Goal: Information Seeking & Learning: Learn about a topic

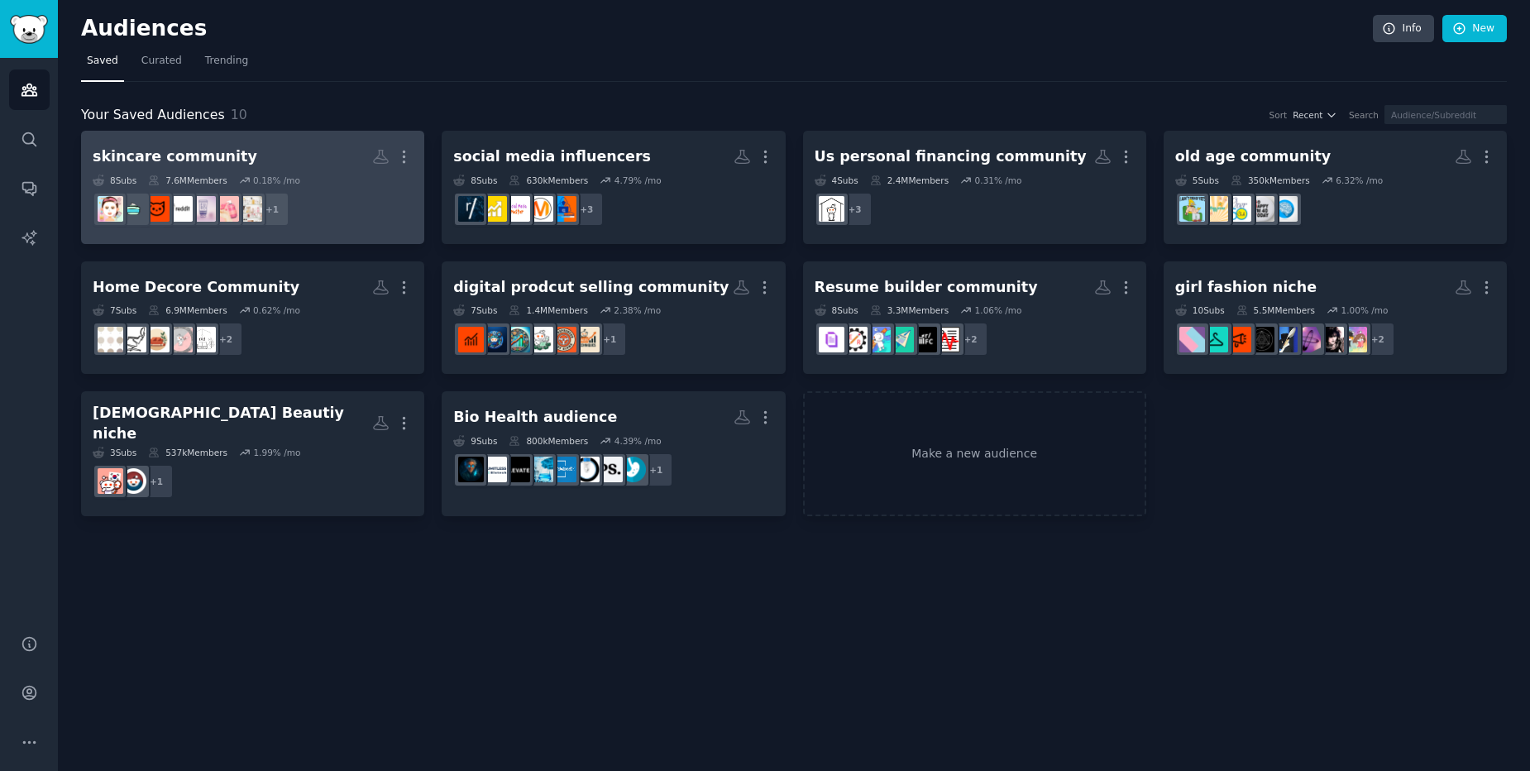
click at [301, 156] on h2 "skincare community More" at bounding box center [253, 156] width 320 height 29
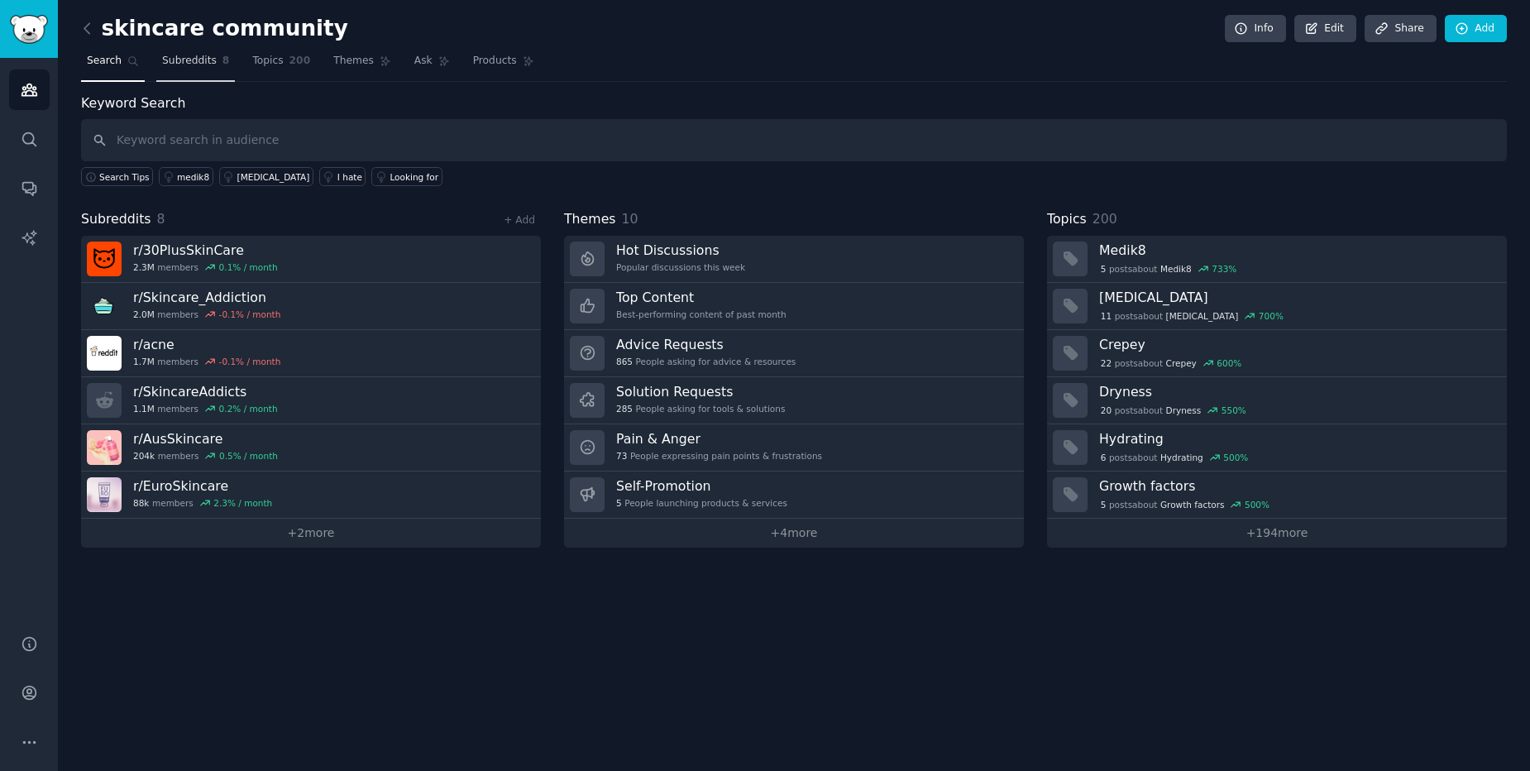
click at [189, 60] on span "Subreddits" at bounding box center [189, 61] width 55 height 15
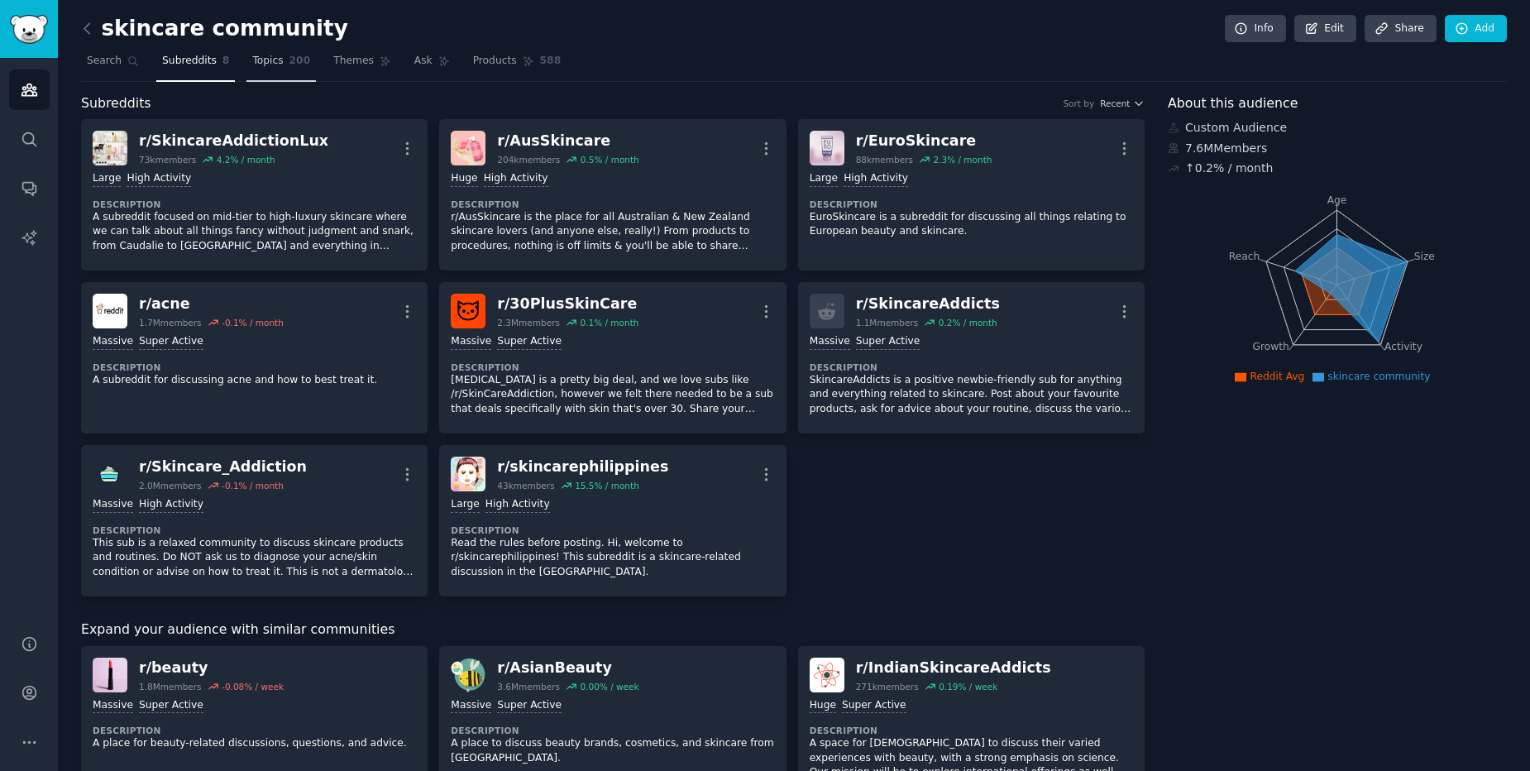
click at [252, 65] on span "Topics" at bounding box center [267, 61] width 31 height 15
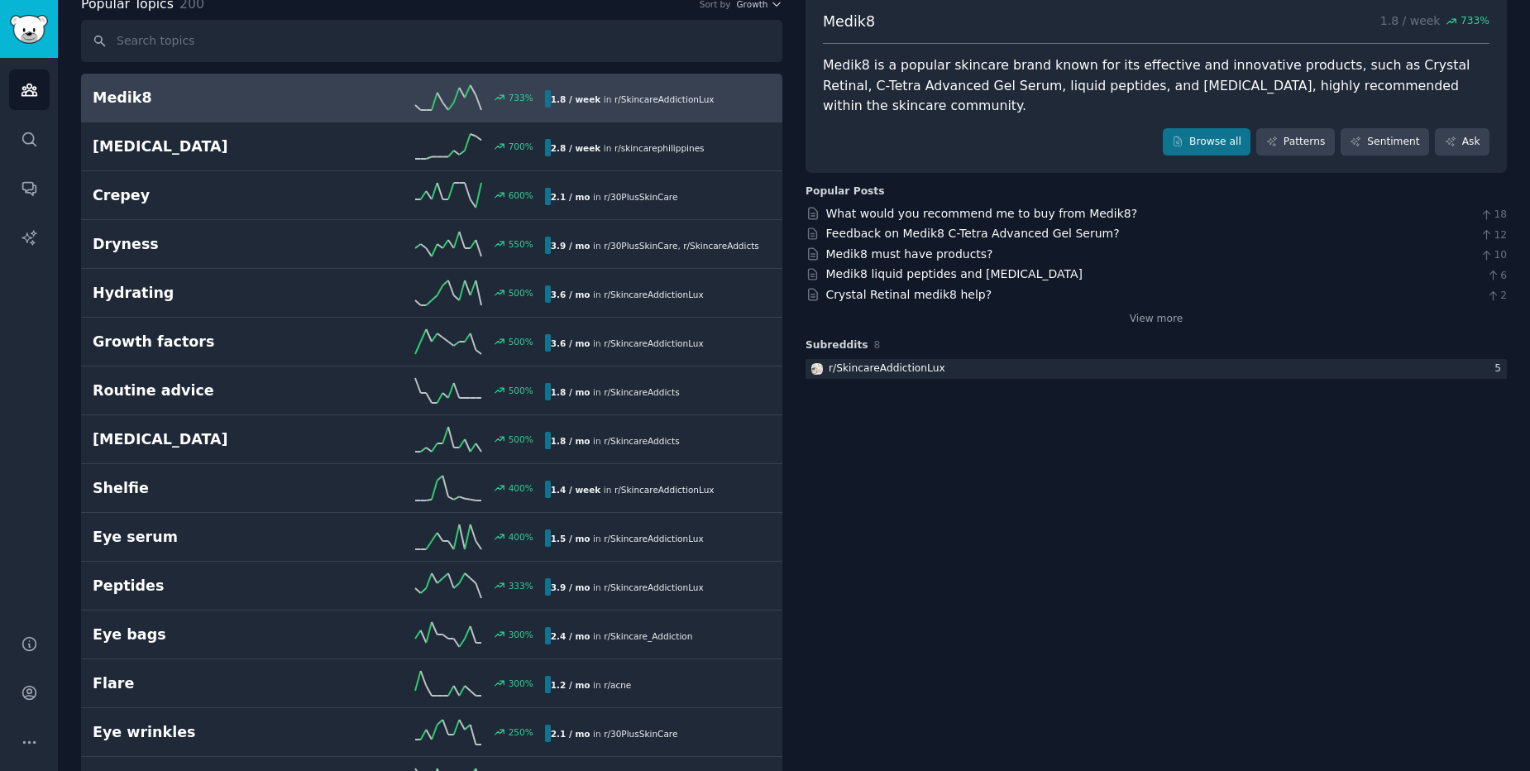
scroll to position [198, 0]
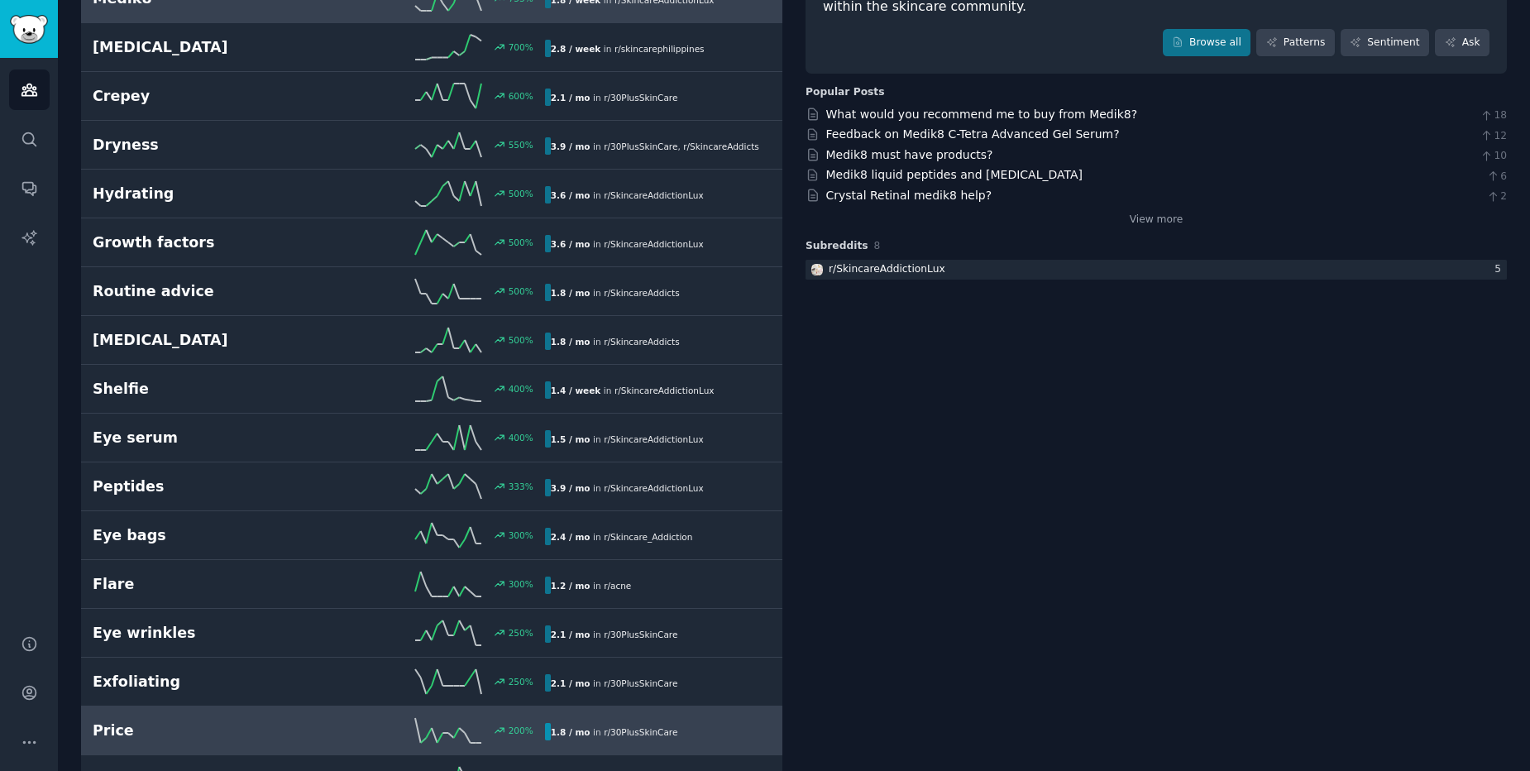
click at [170, 729] on h2 "Price" at bounding box center [206, 730] width 226 height 21
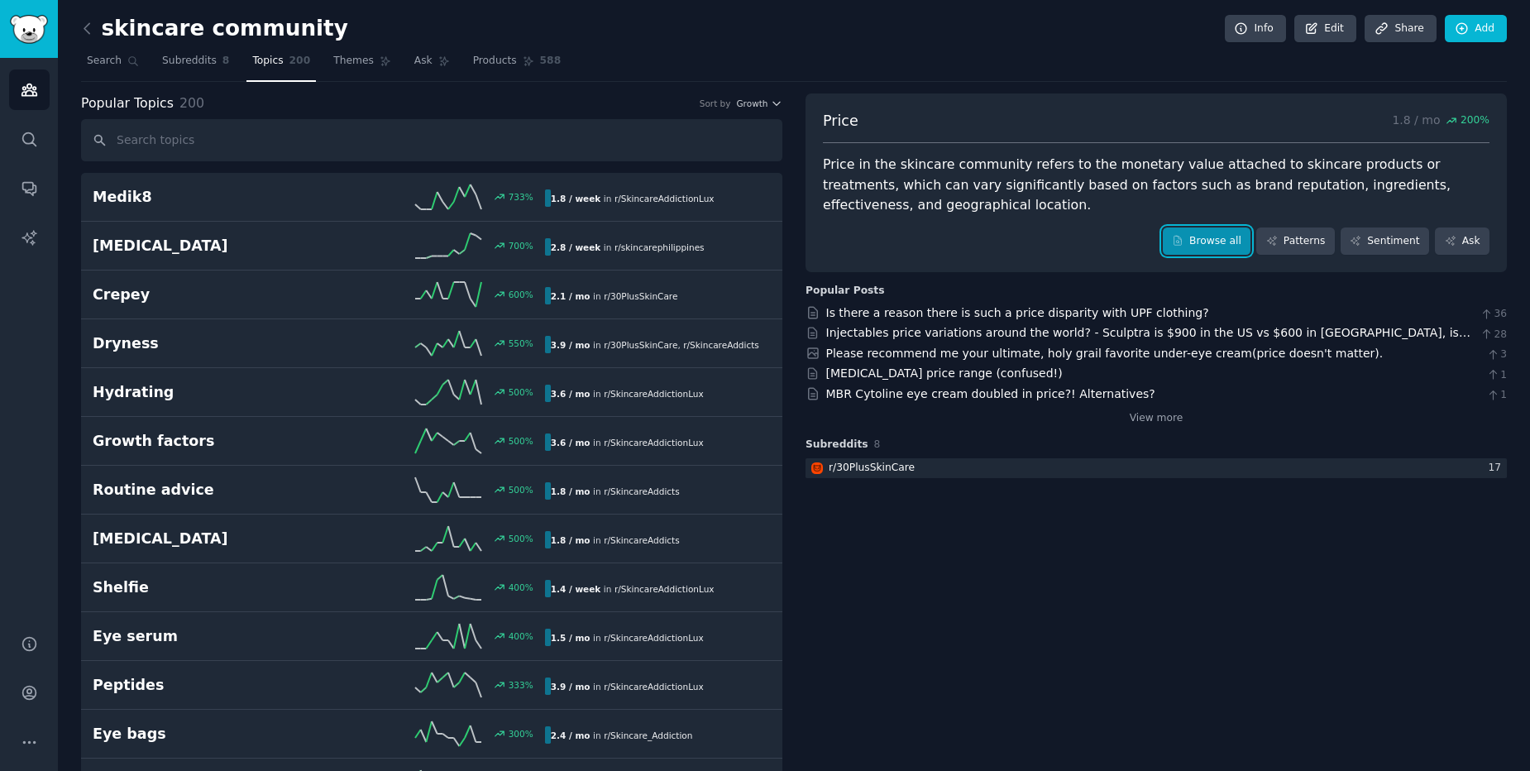
click at [1192, 246] on link "Browse all" at bounding box center [1207, 241] width 88 height 28
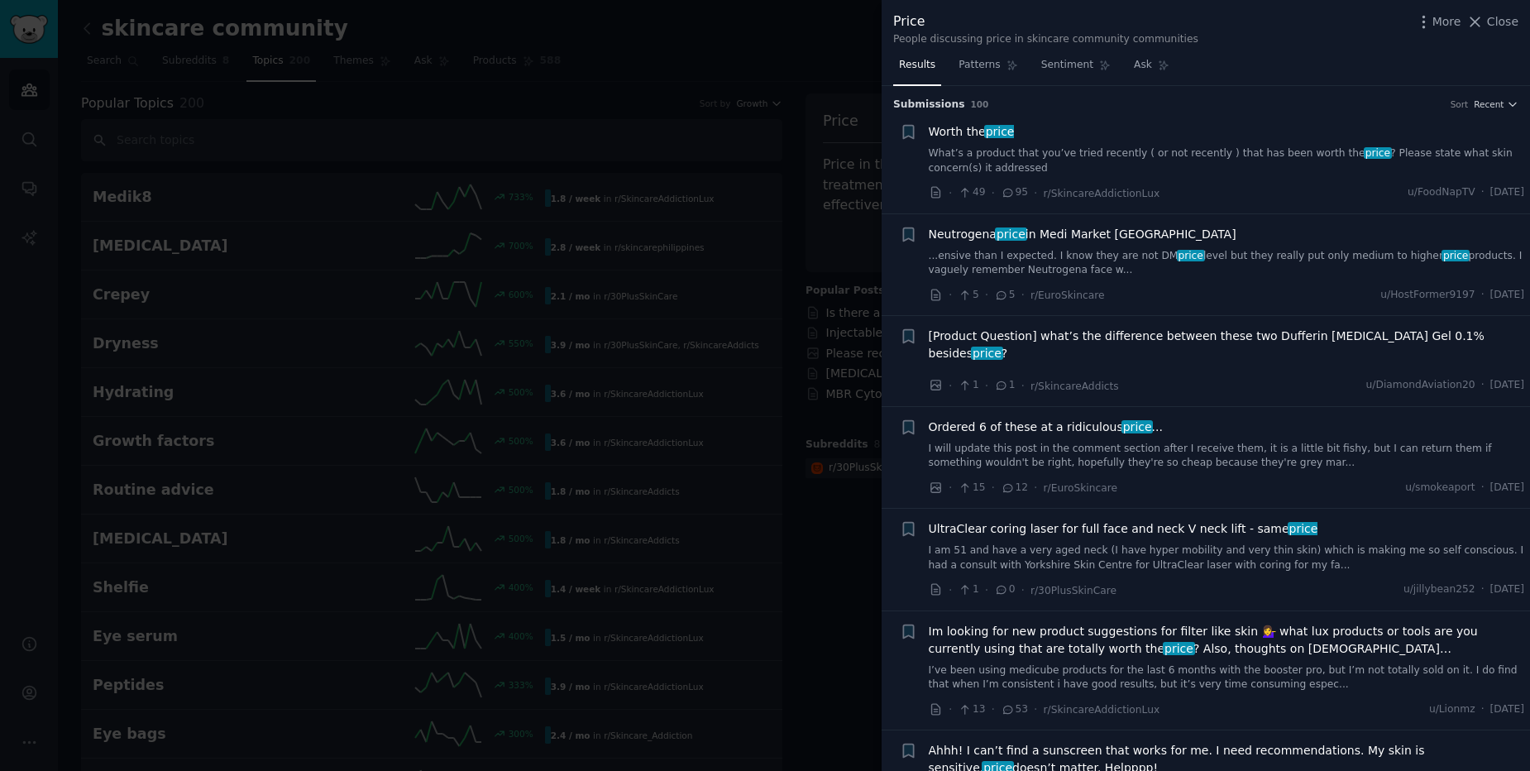
click at [1195, 137] on div "Worth the price" at bounding box center [1227, 131] width 596 height 17
click at [947, 138] on span "Worth the price" at bounding box center [972, 131] width 86 height 17
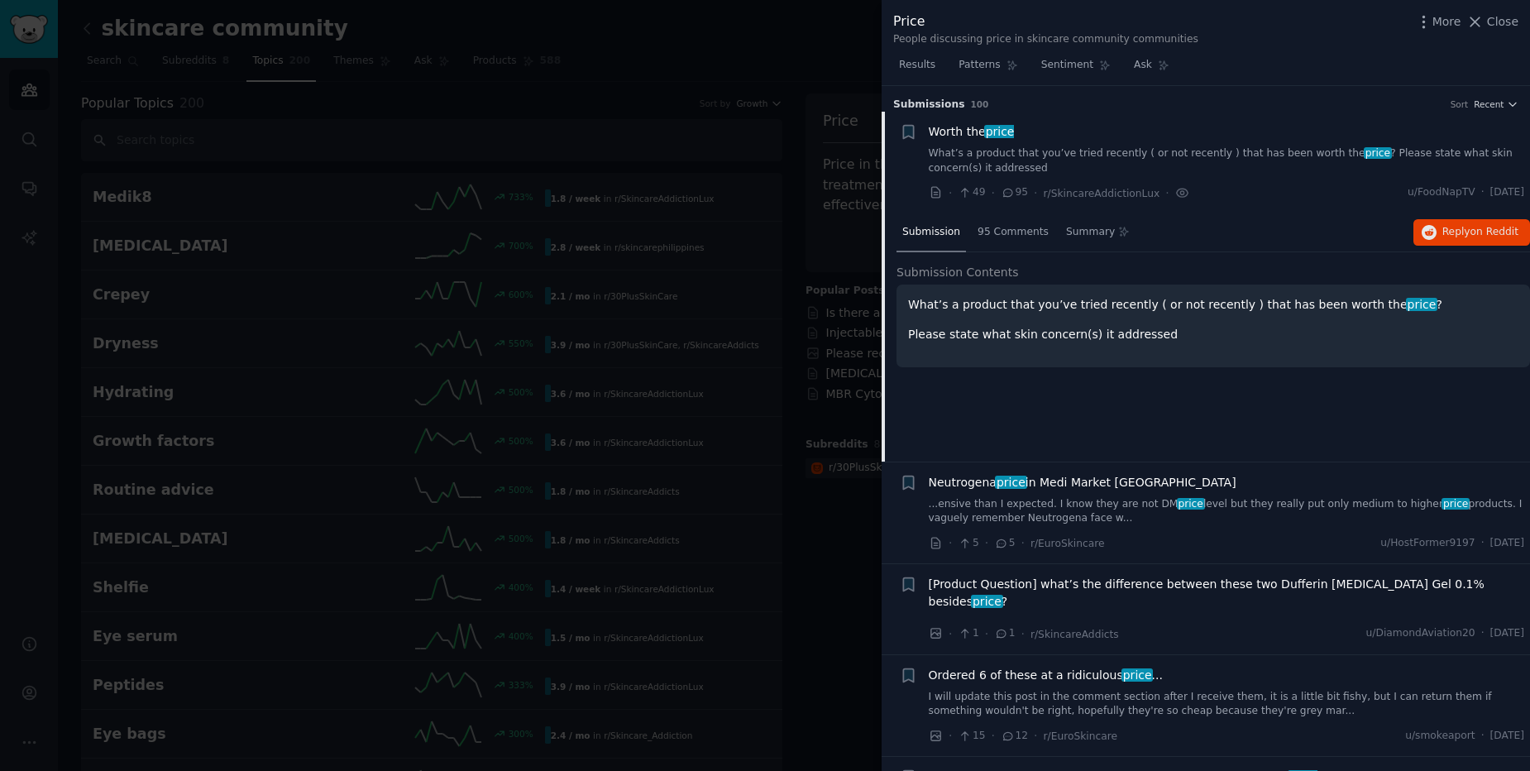
scroll to position [26, 0]
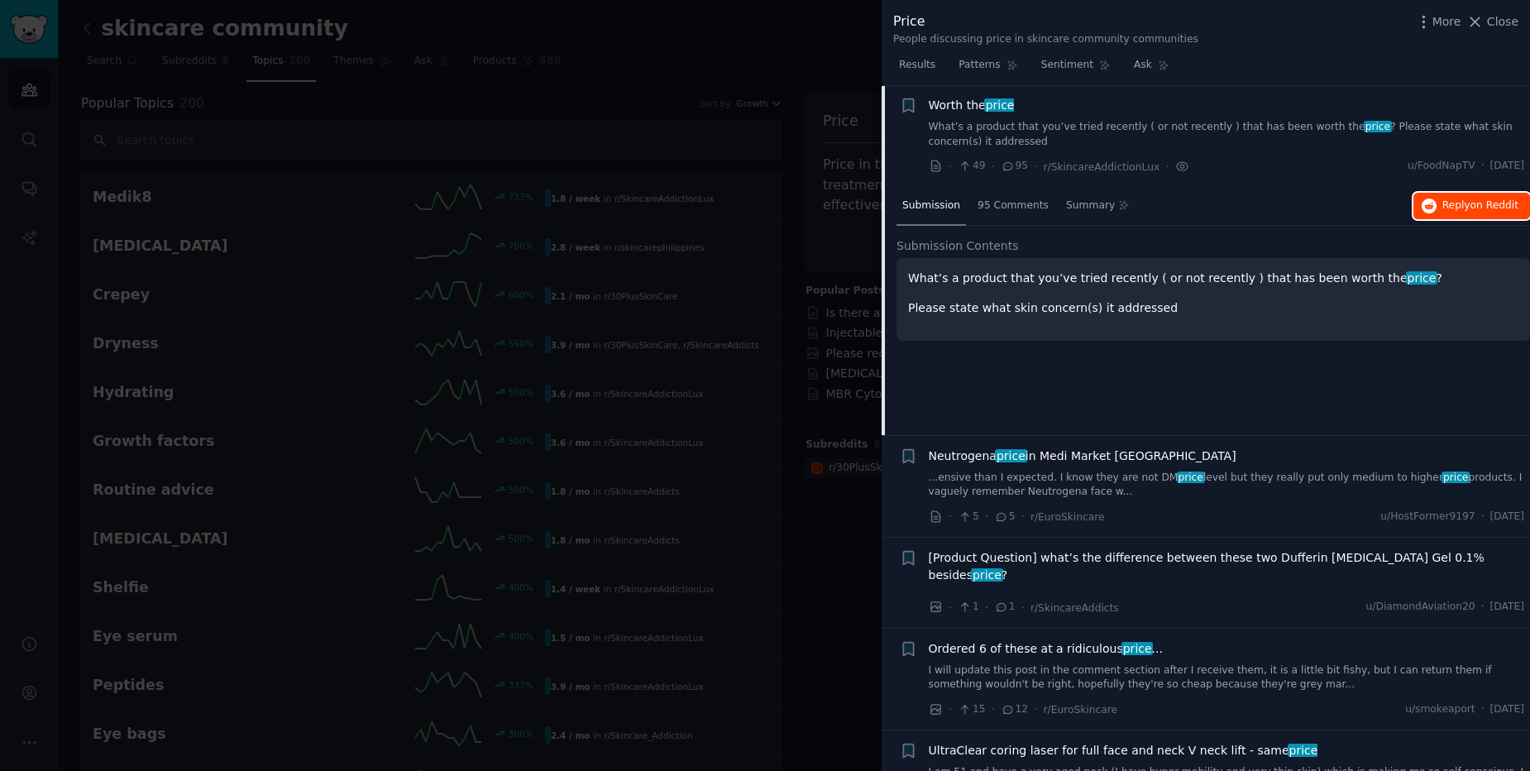
click at [1487, 203] on span "on Reddit" at bounding box center [1494, 205] width 48 height 12
click at [1045, 378] on div "Submission 95 Comments Summary Reply on Reddit Submission Contents What’s a pro…" at bounding box center [1212, 311] width 633 height 248
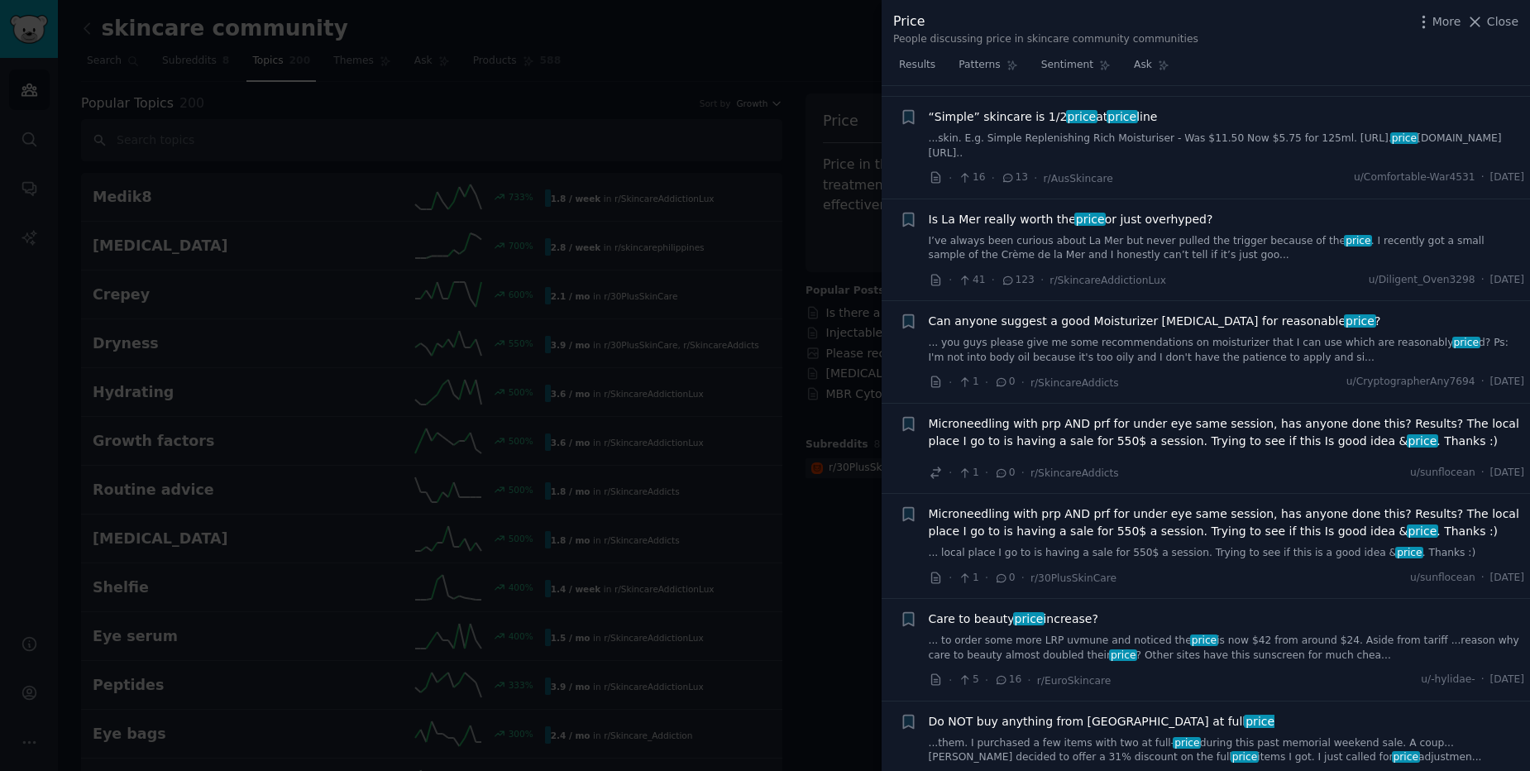
scroll to position [1217, 0]
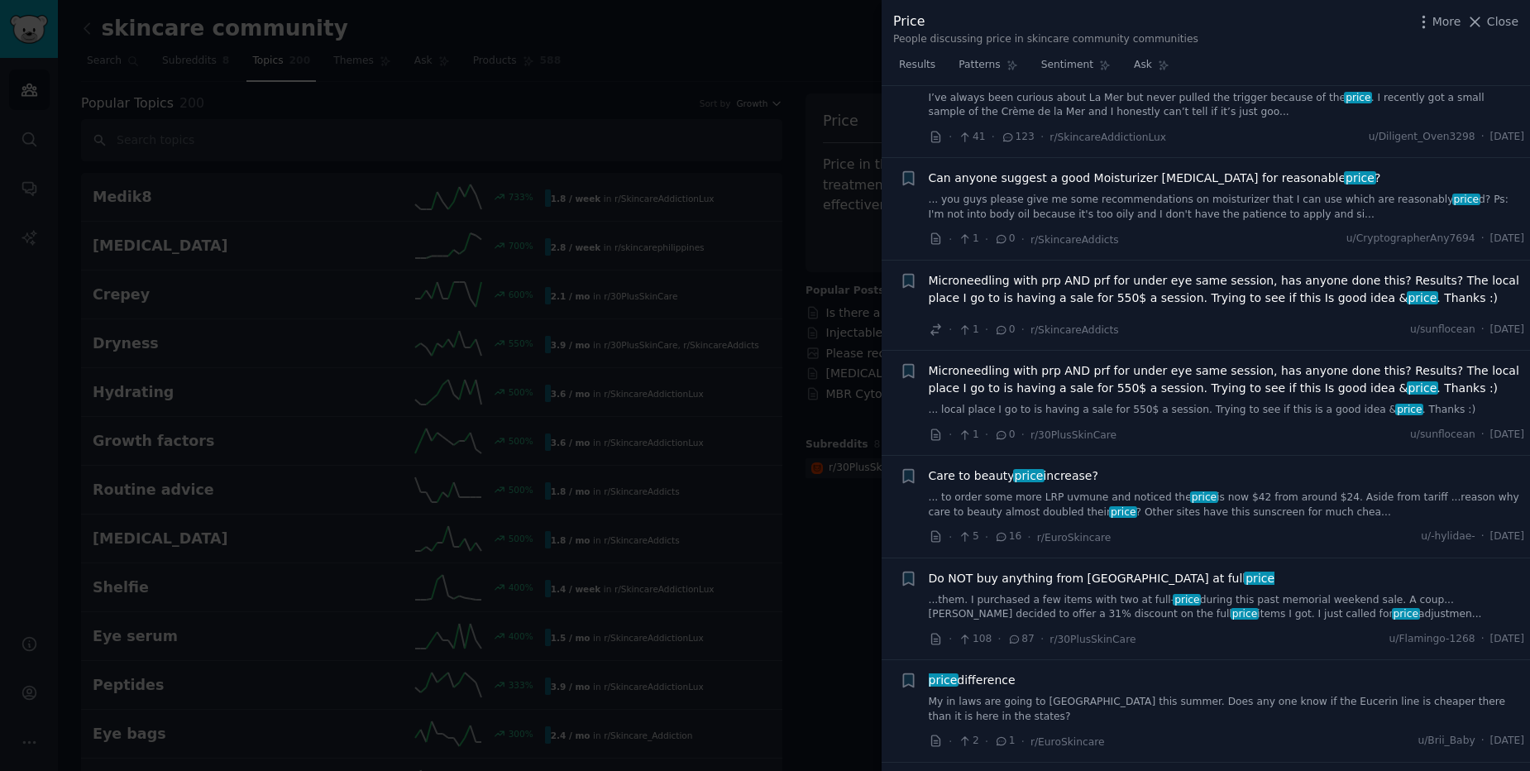
click at [1190, 491] on span "price" at bounding box center [1204, 497] width 28 height 12
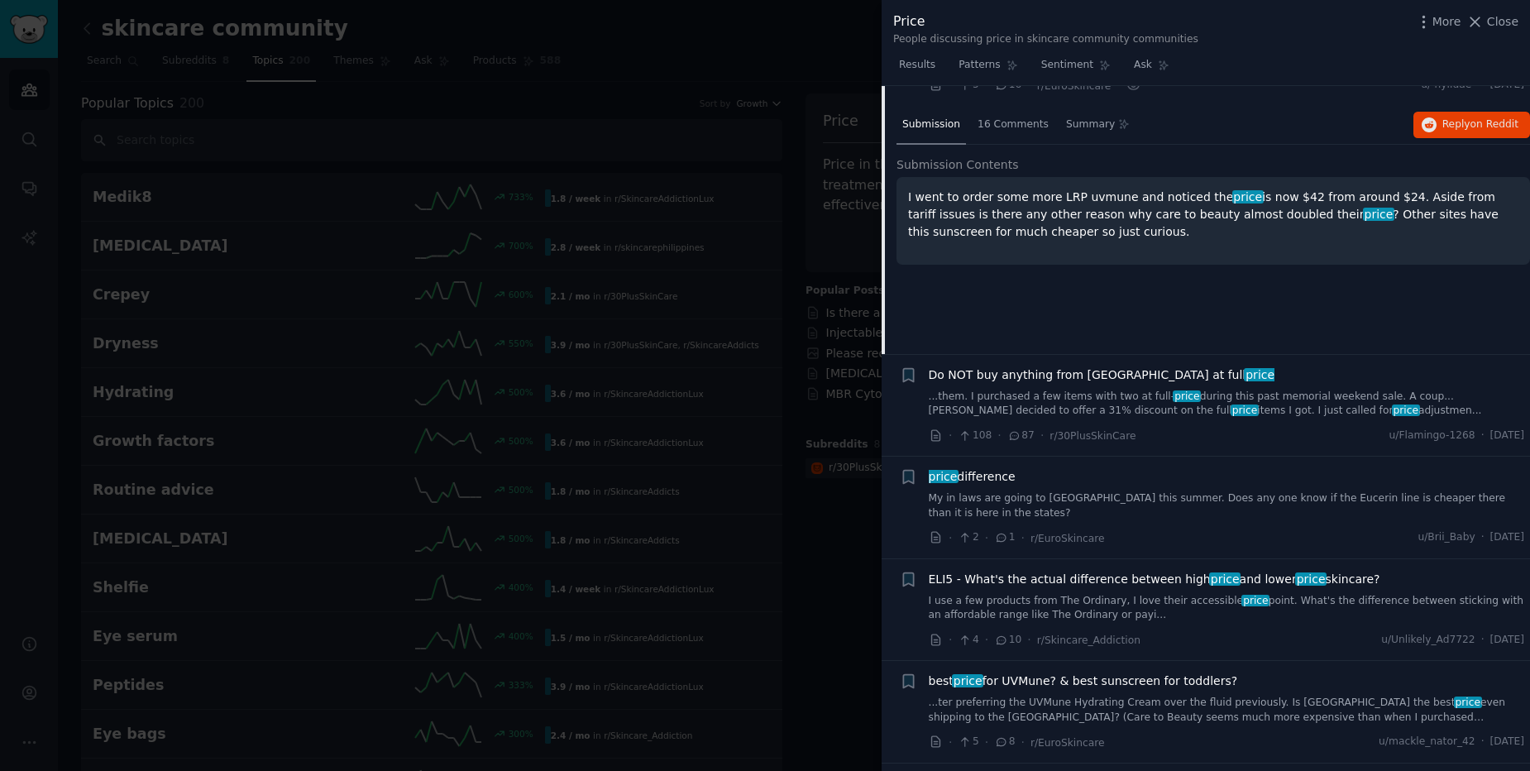
scroll to position [1422, 0]
click at [1164, 490] on link "My in laws are going to [GEOGRAPHIC_DATA] this summer. Does any one know if the…" at bounding box center [1227, 504] width 596 height 29
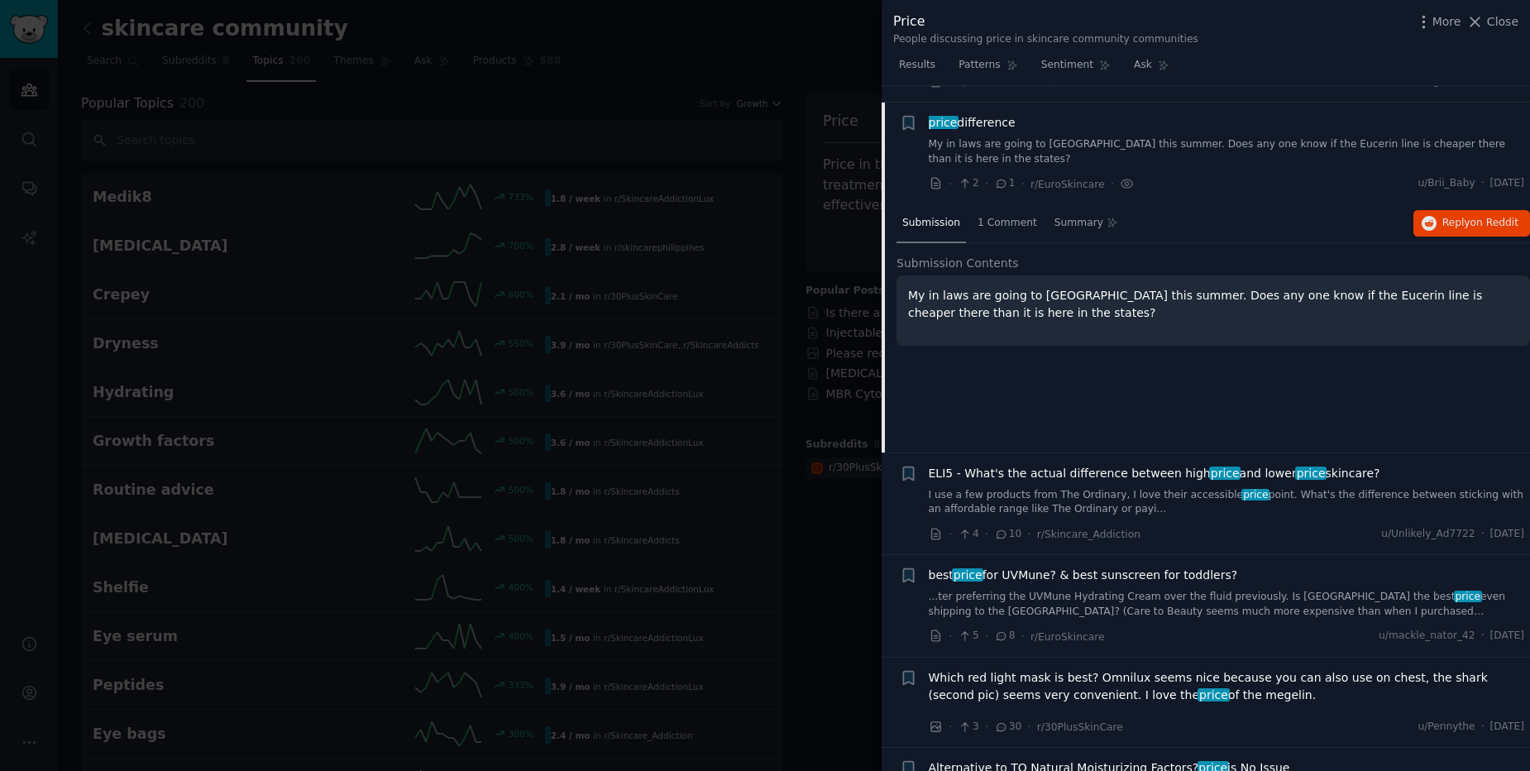
scroll to position [1328, 0]
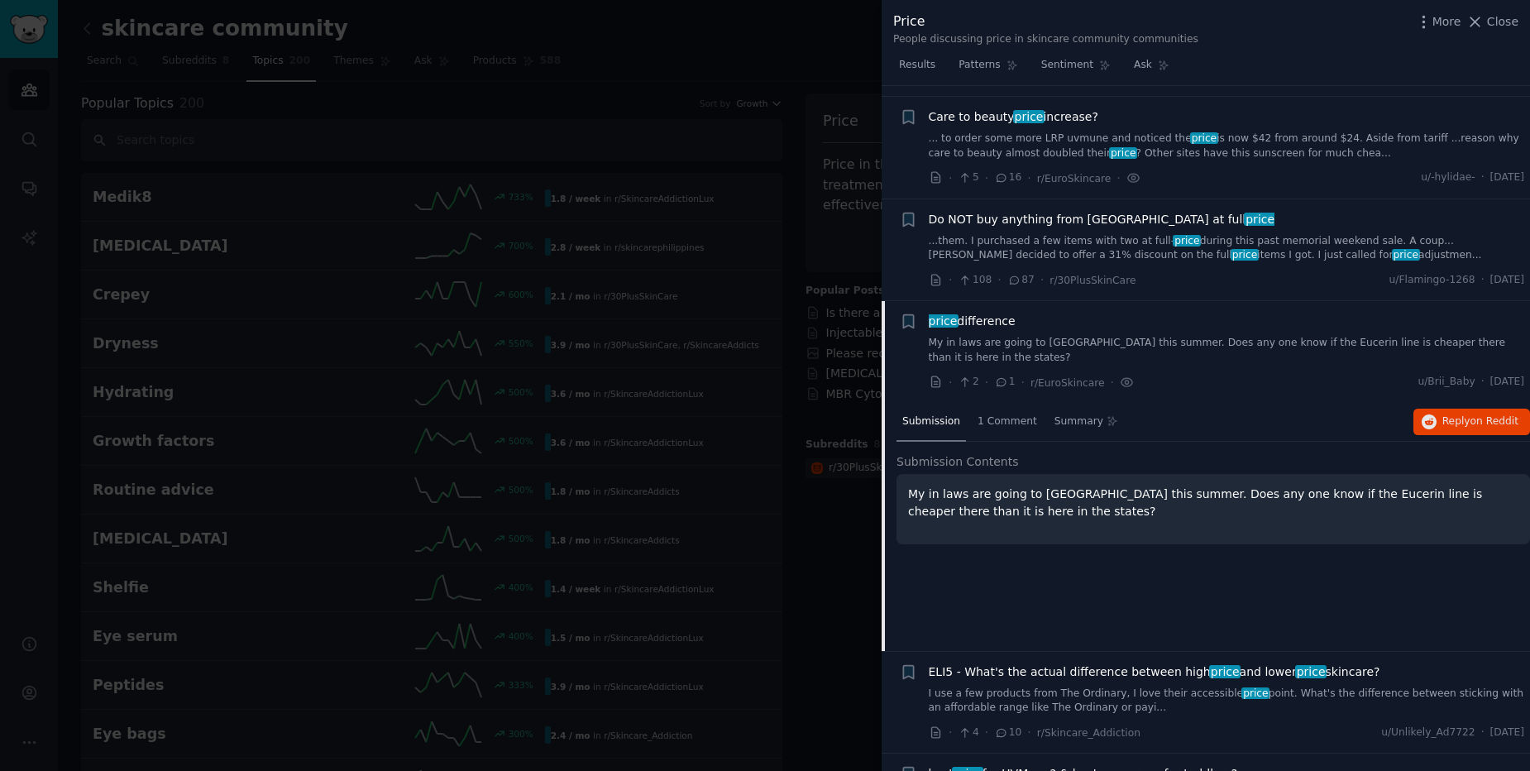
click at [1149, 317] on div "price difference My in laws are going to [GEOGRAPHIC_DATA] this summer. Does an…" at bounding box center [1227, 339] width 596 height 52
click at [1495, 414] on span "Reply on Reddit" at bounding box center [1480, 421] width 76 height 15
click at [628, 312] on div at bounding box center [765, 385] width 1530 height 771
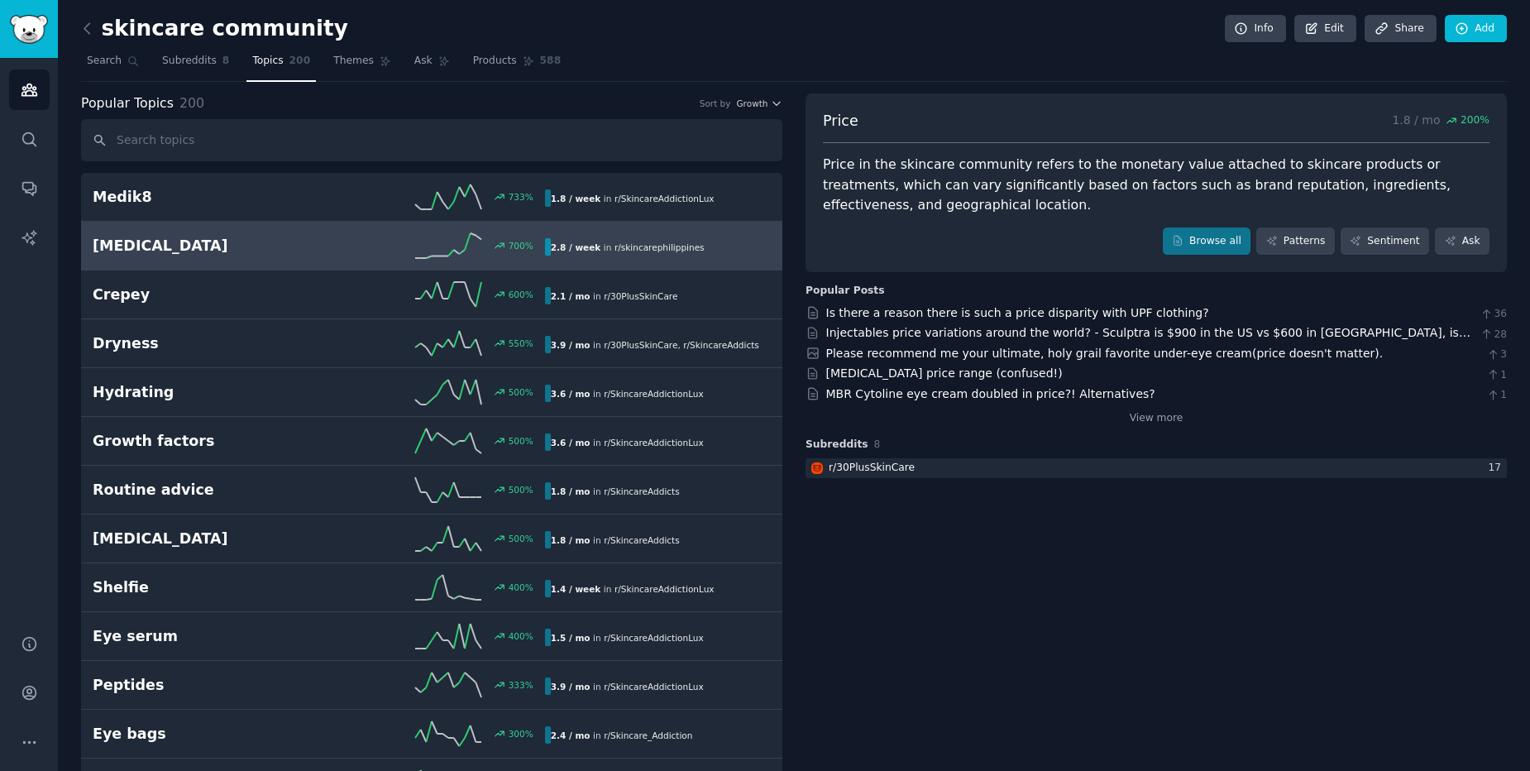
click at [254, 241] on h2 "[MEDICAL_DATA]" at bounding box center [206, 246] width 226 height 21
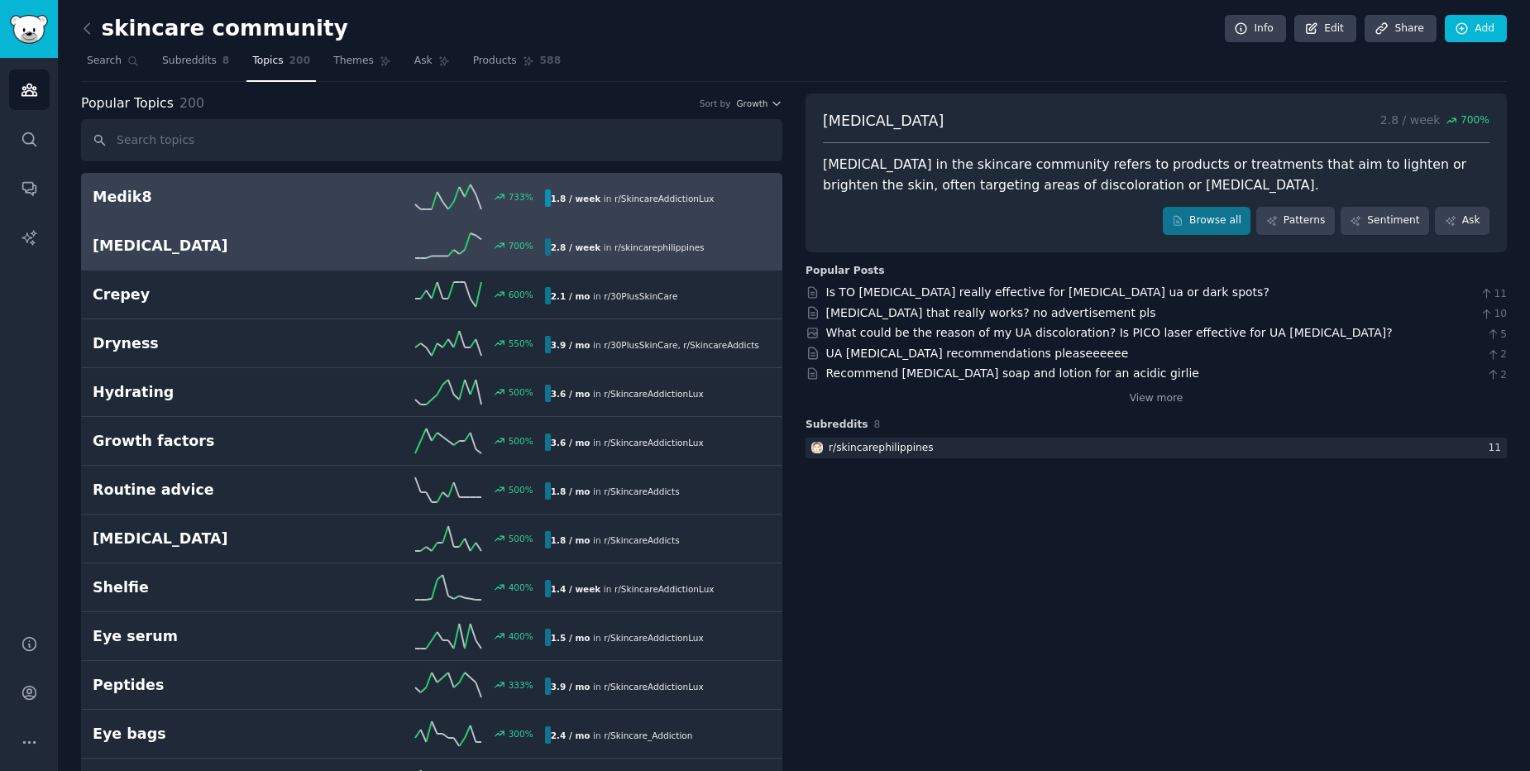
click at [307, 208] on div "Medik8 733 % 1.8 / week in r/ SkincareAddictionLux" at bounding box center [432, 196] width 678 height 25
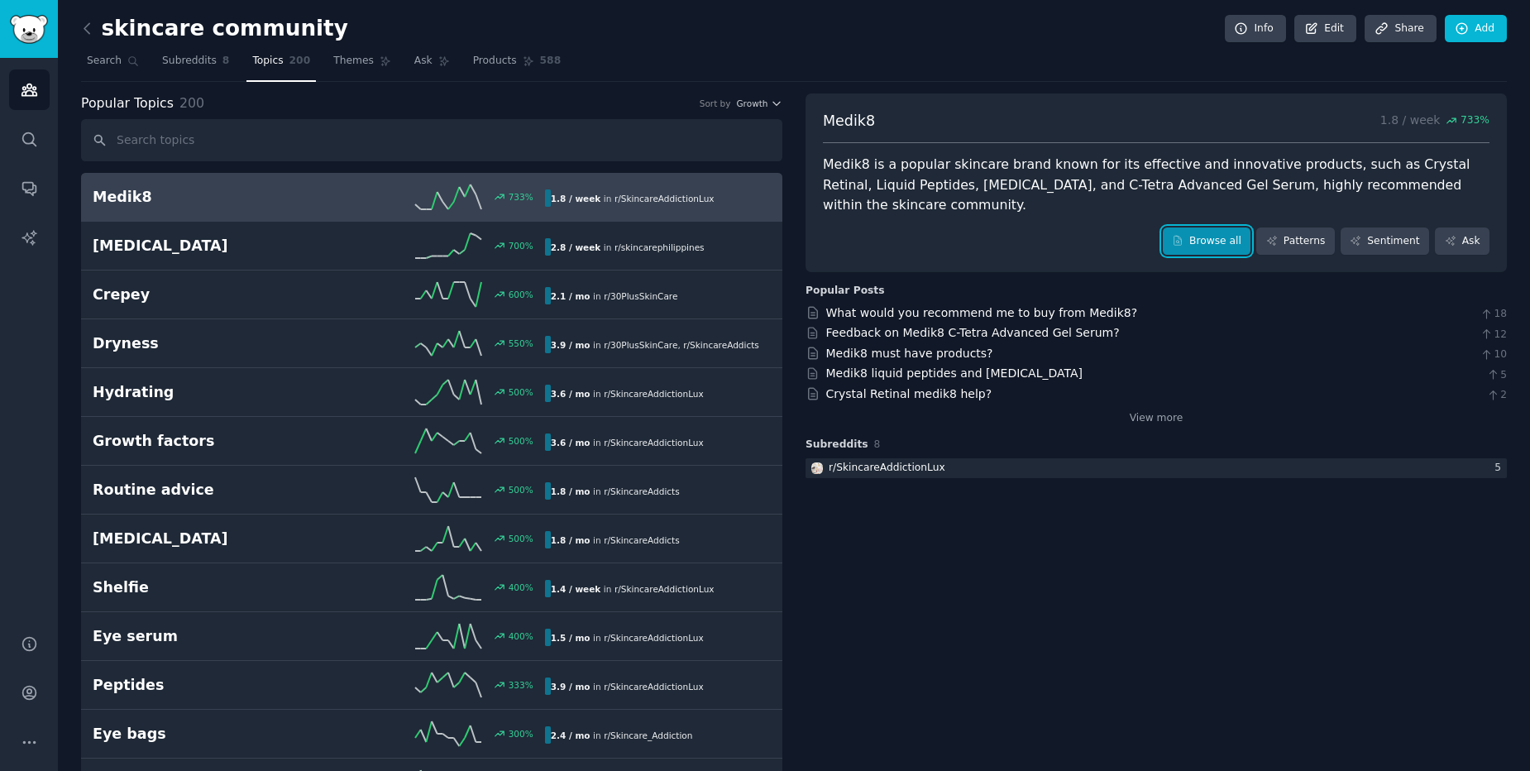
click at [1219, 248] on link "Browse all" at bounding box center [1207, 241] width 88 height 28
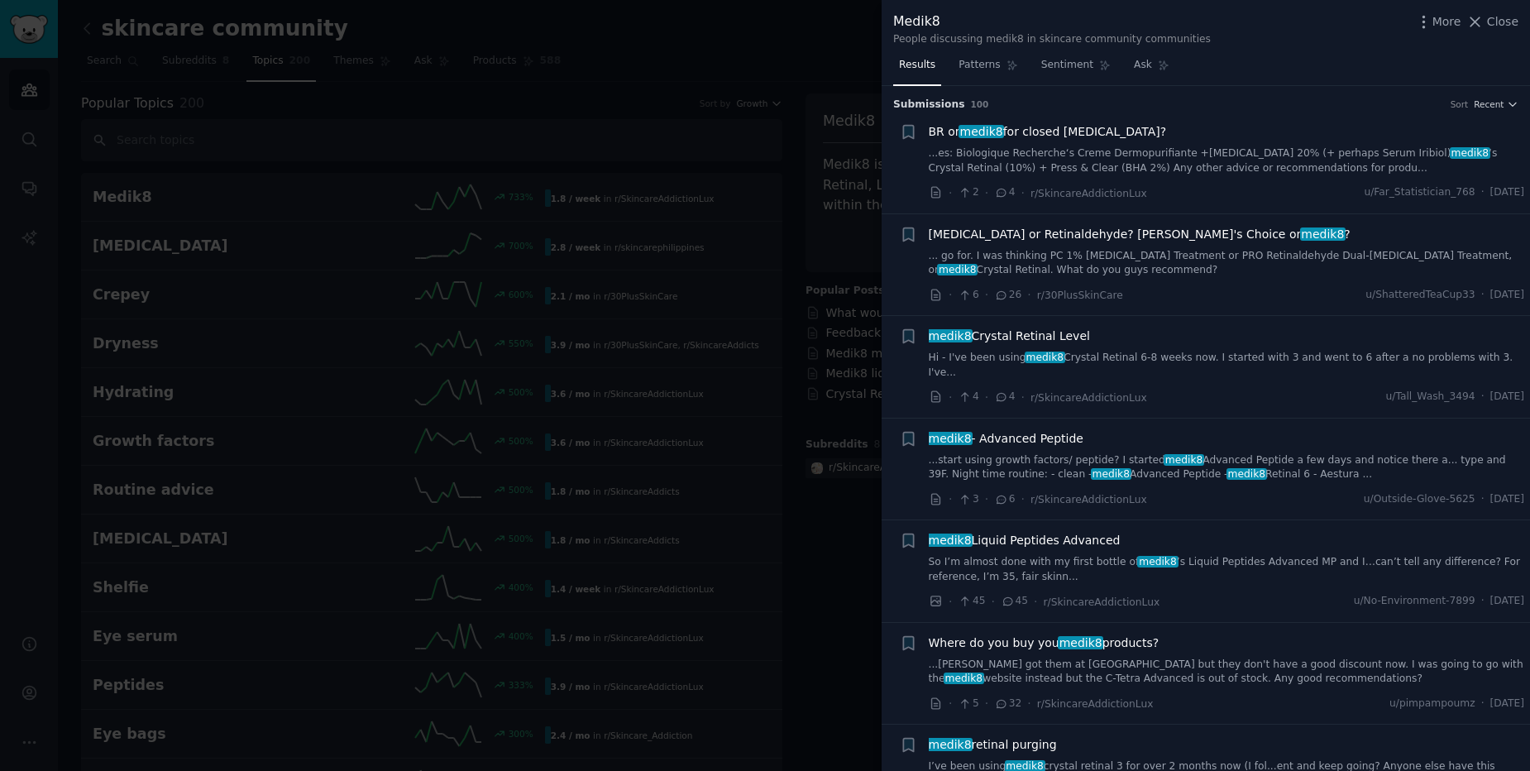
scroll to position [99, 0]
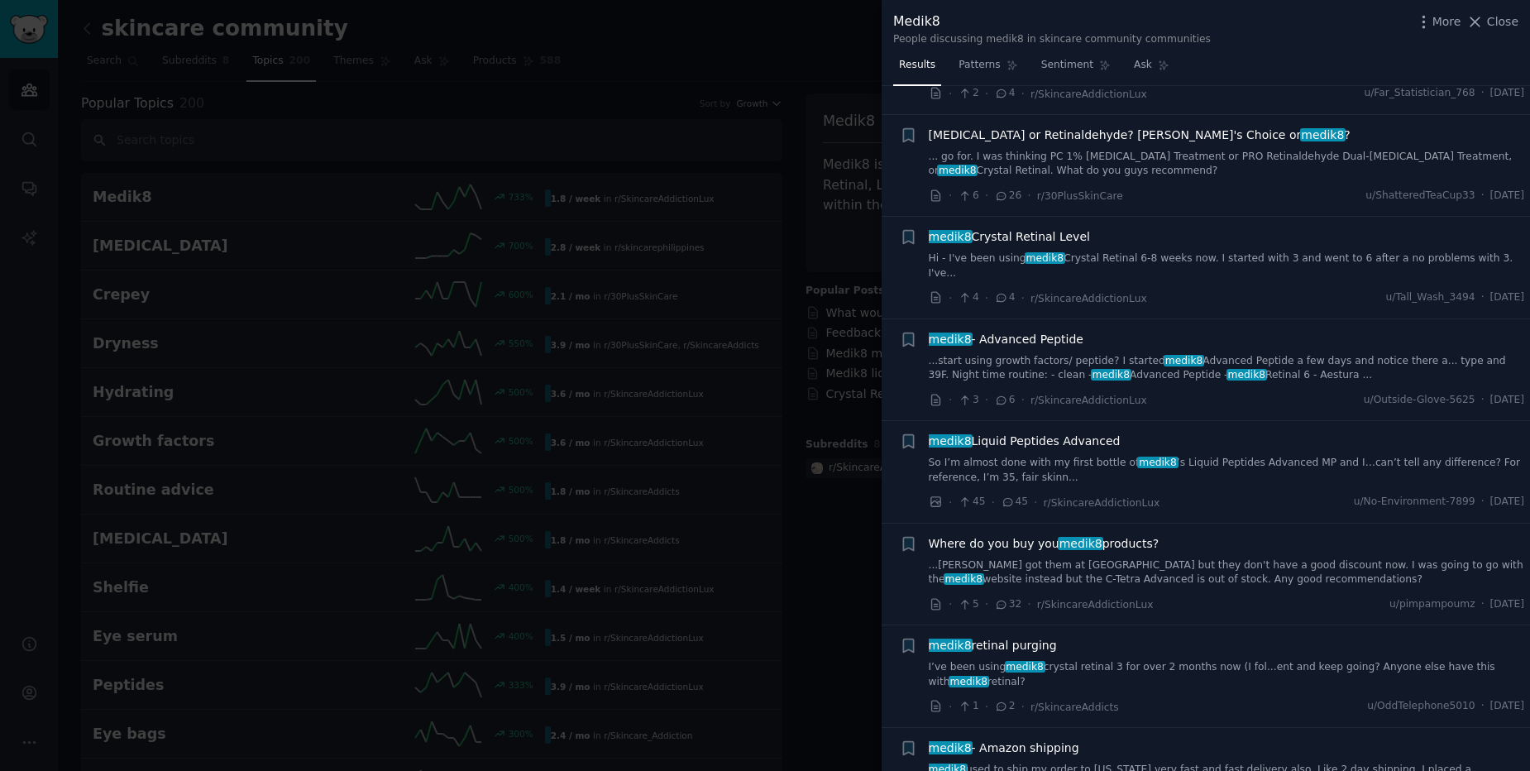
click at [672, 598] on div at bounding box center [765, 385] width 1530 height 771
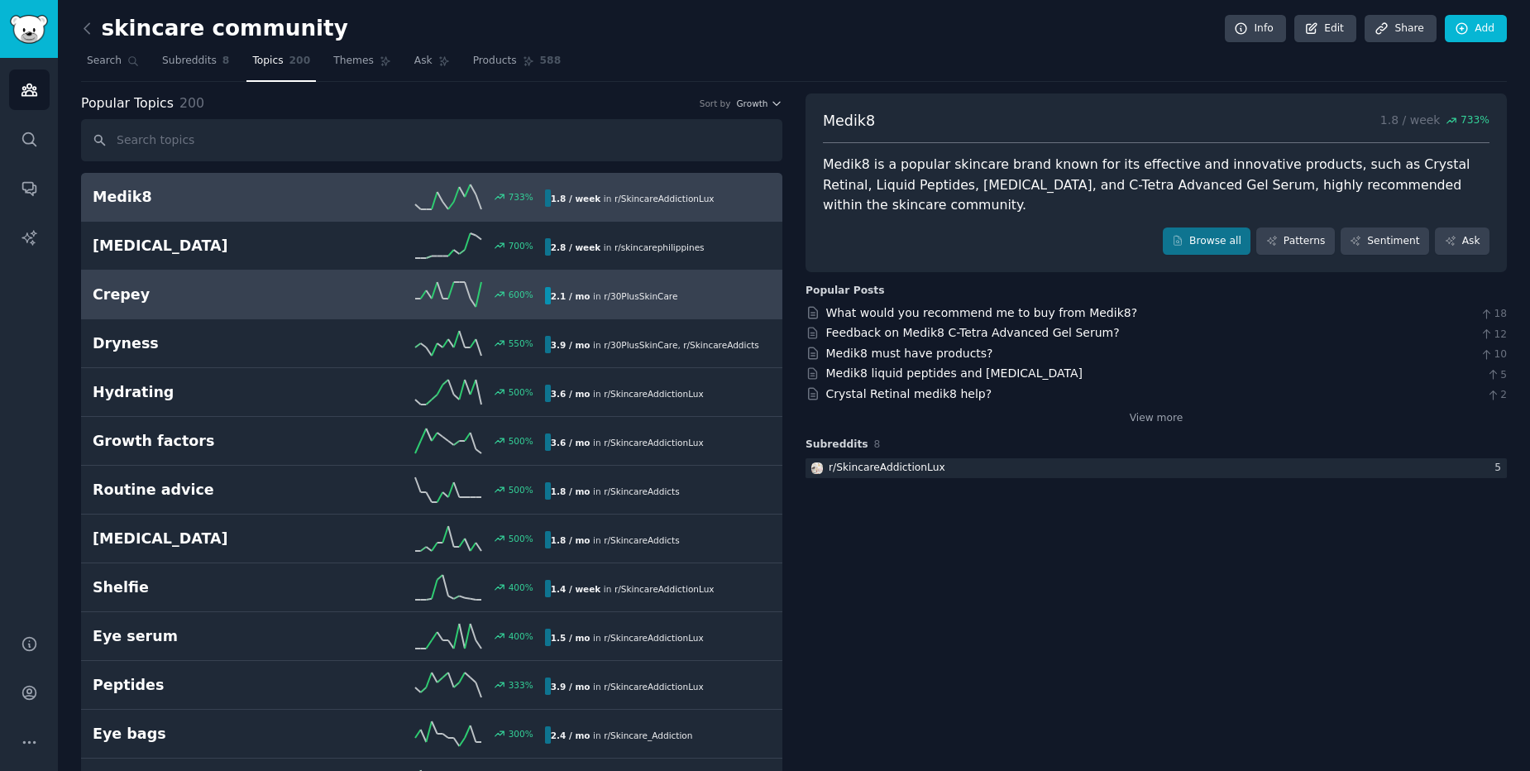
click at [307, 299] on h2 "Crepey" at bounding box center [206, 294] width 226 height 21
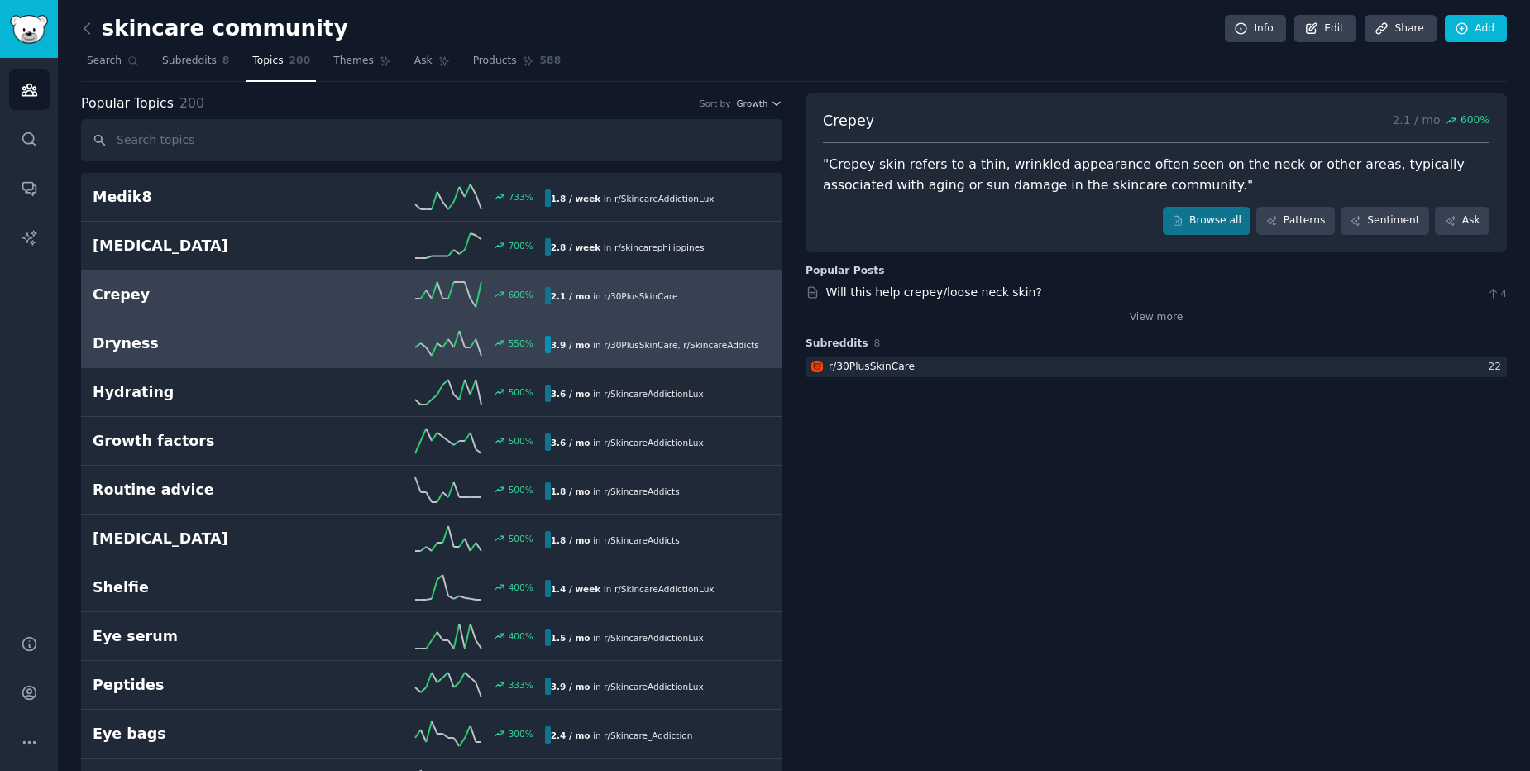
click at [295, 342] on h2 "Dryness" at bounding box center [206, 343] width 226 height 21
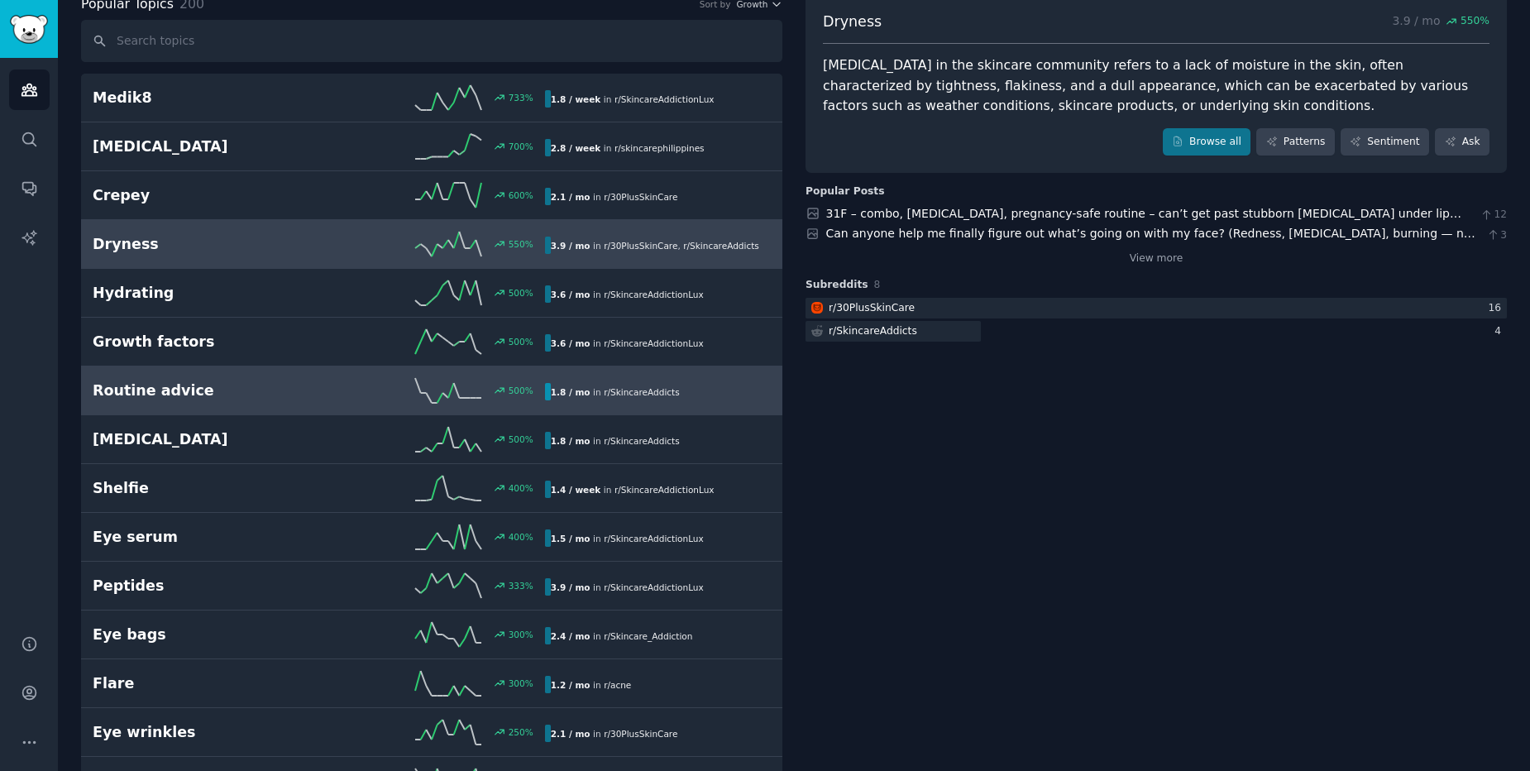
scroll to position [198, 0]
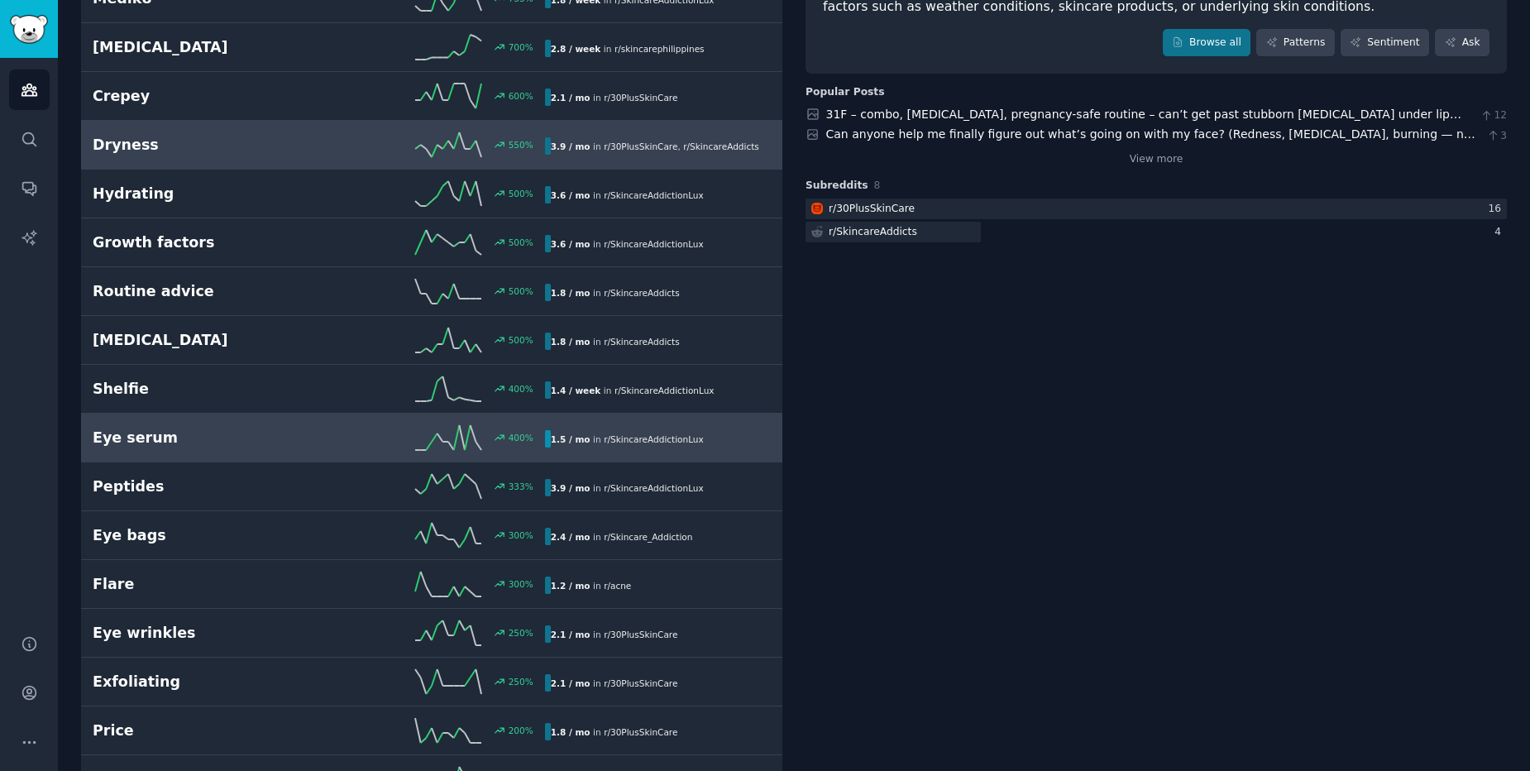
click at [258, 451] on link "Eye serum 400 % 1.5 / mo in r/ SkincareAddictionLux" at bounding box center [431, 437] width 701 height 49
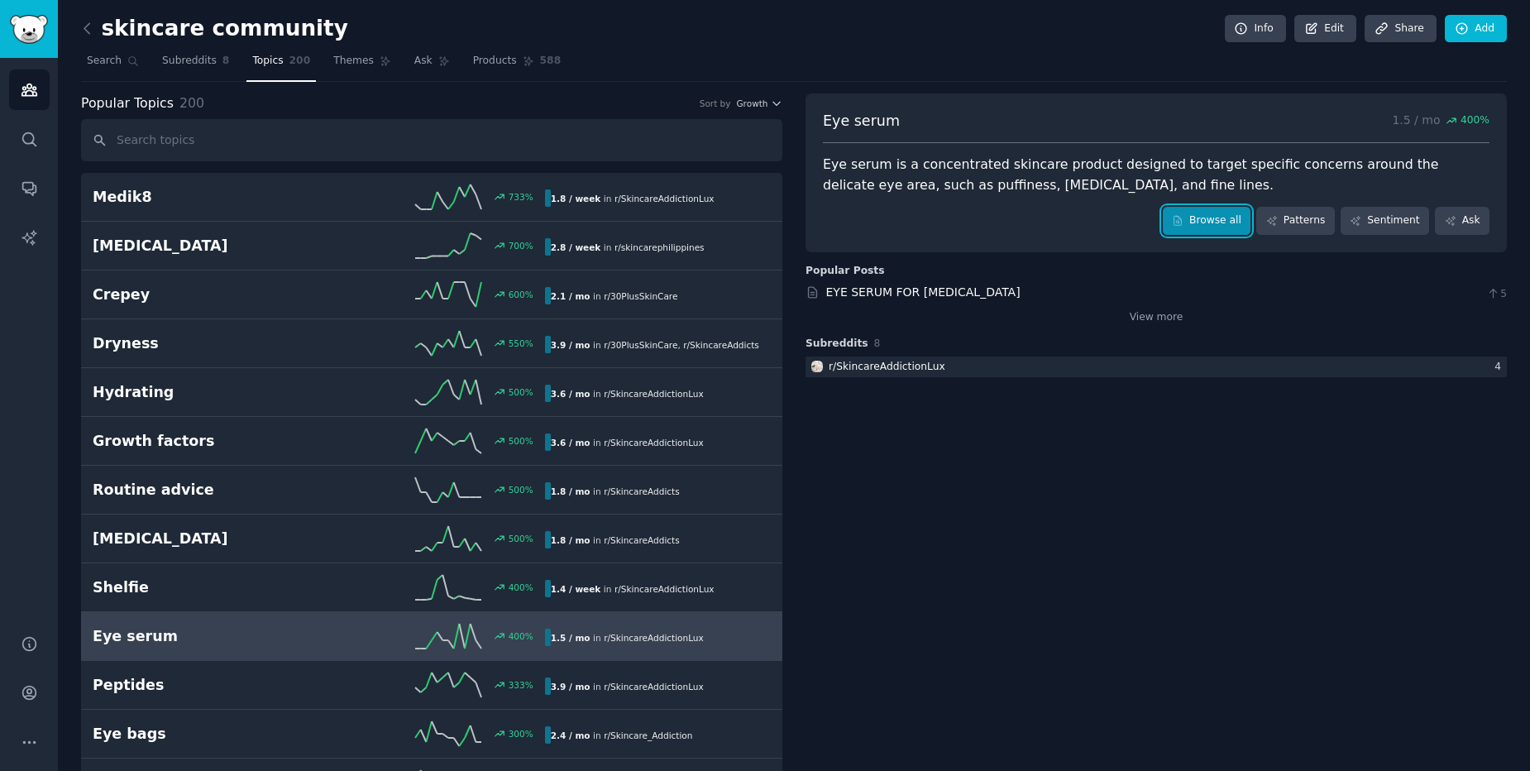
click at [1196, 216] on link "Browse all" at bounding box center [1207, 221] width 88 height 28
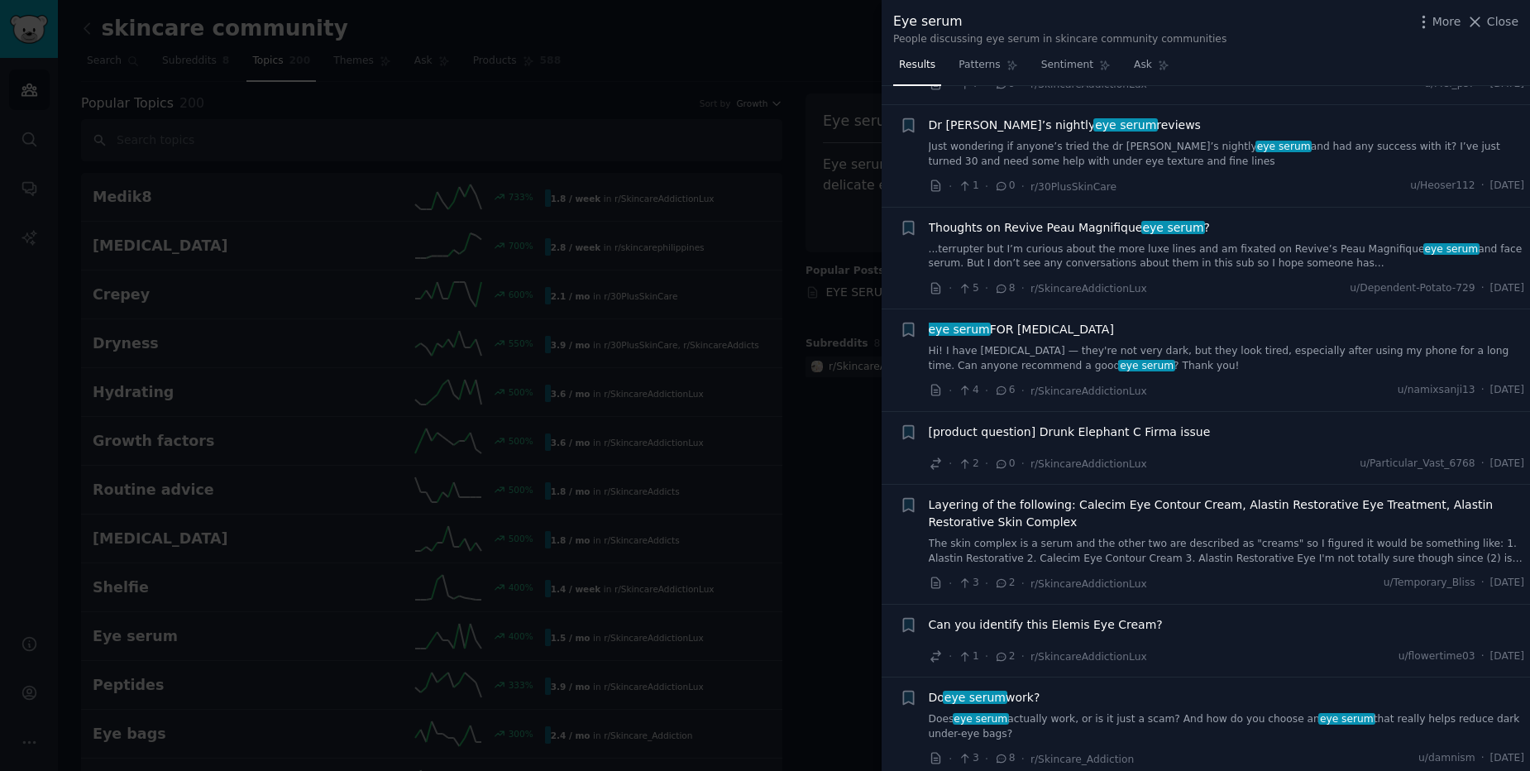
scroll to position [595, 0]
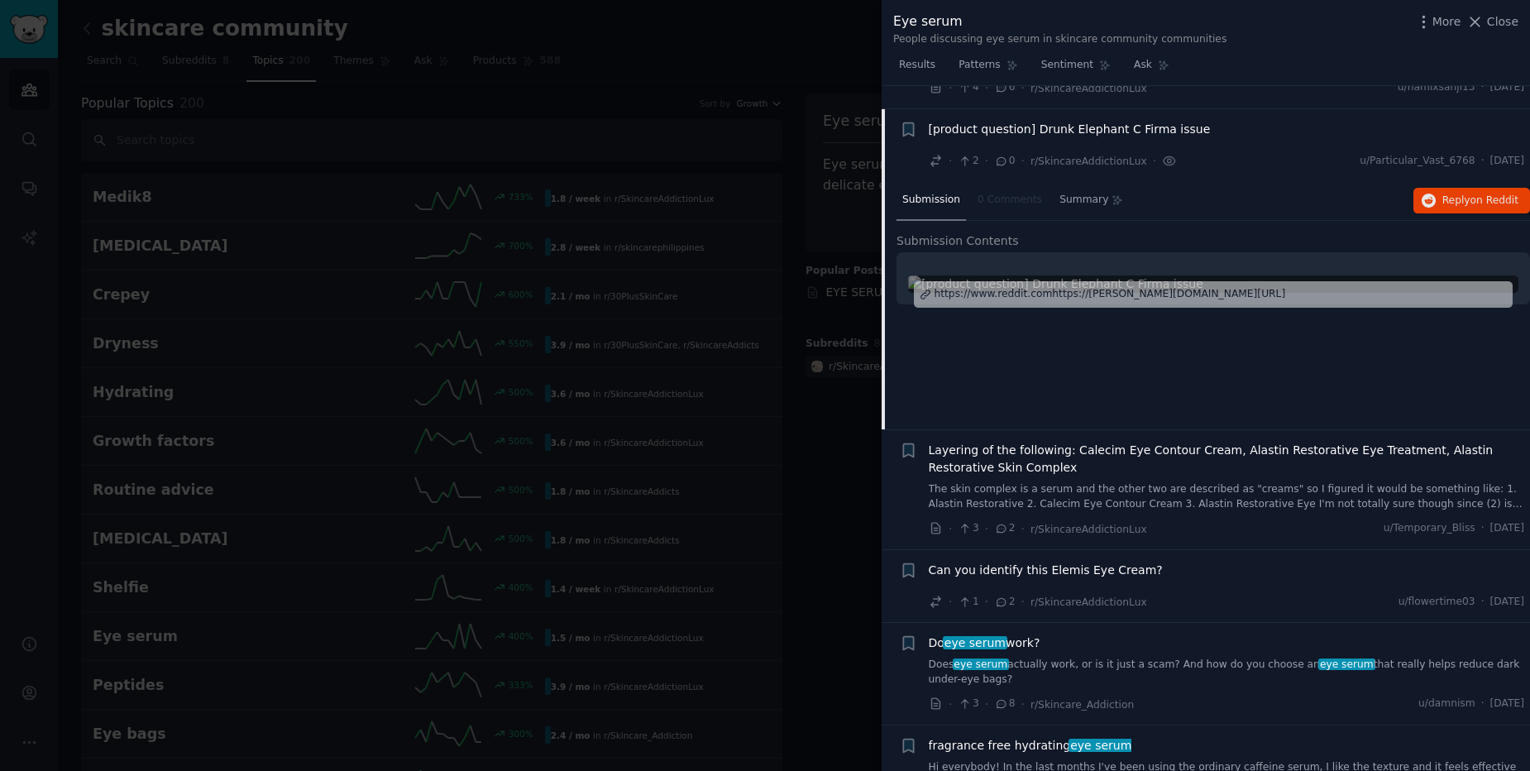
scroll to position [916, 0]
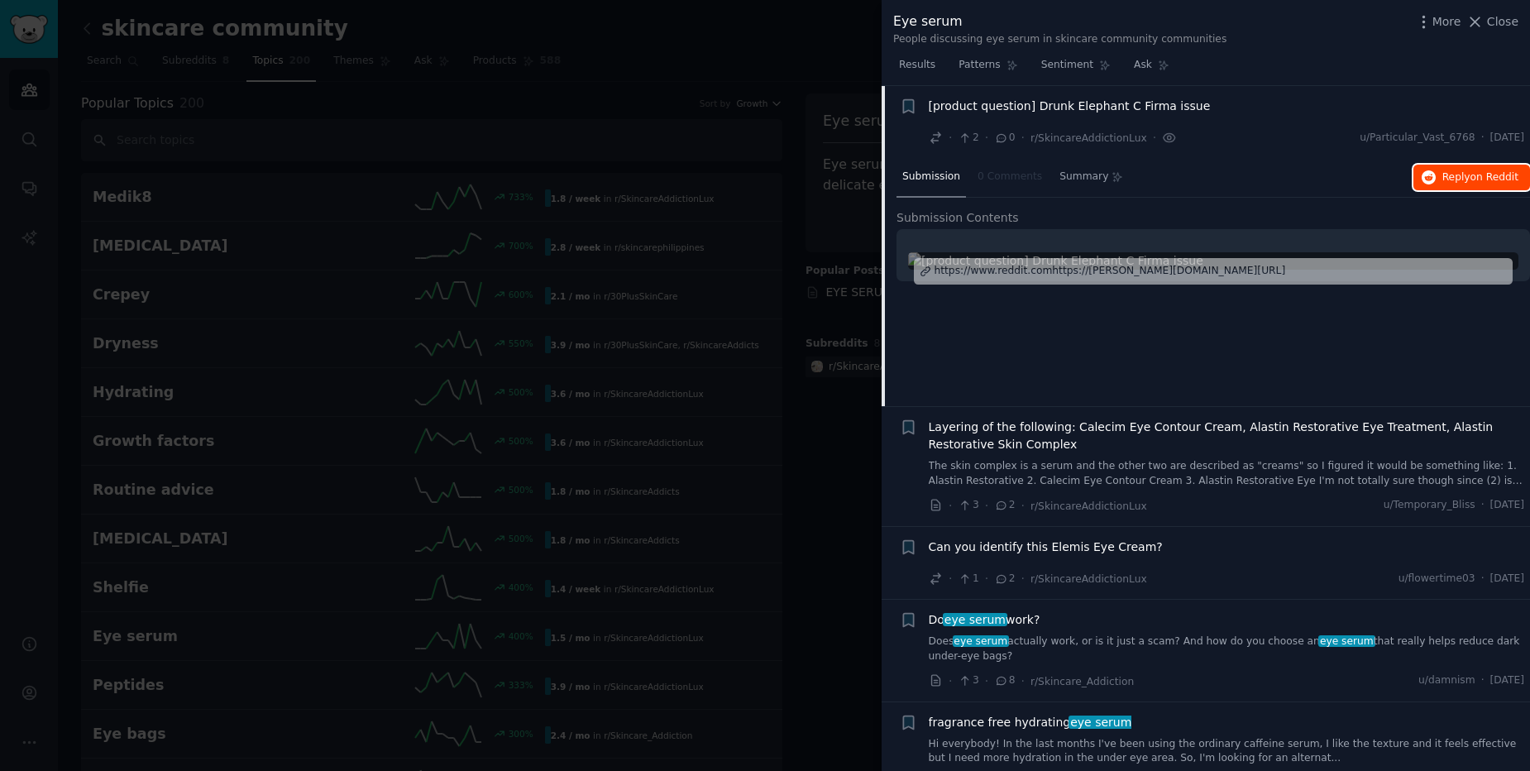
click at [1484, 173] on span "on Reddit" at bounding box center [1494, 177] width 48 height 12
